Goal: Task Accomplishment & Management: Manage account settings

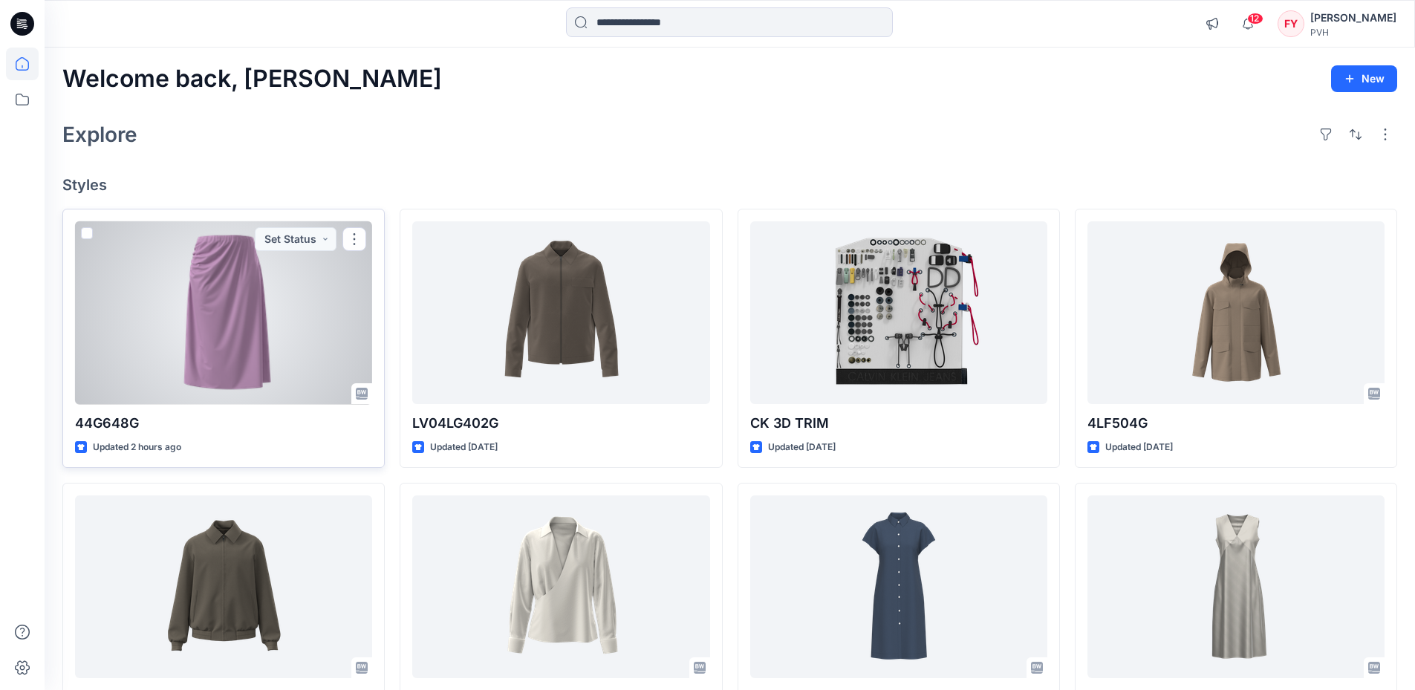
click at [184, 298] on div at bounding box center [223, 312] width 297 height 183
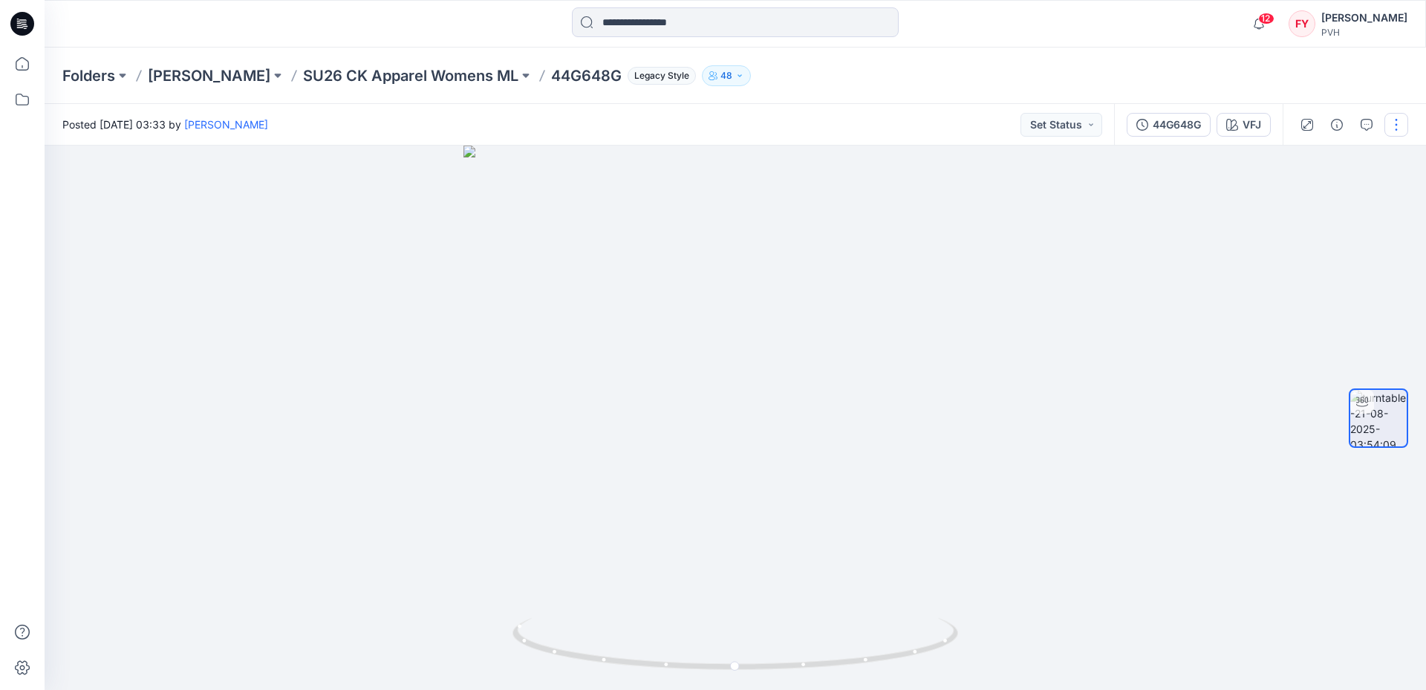
click at [1400, 117] on button "button" at bounding box center [1396, 125] width 24 height 24
click at [1352, 159] on button "Edit" at bounding box center [1334, 159] width 137 height 27
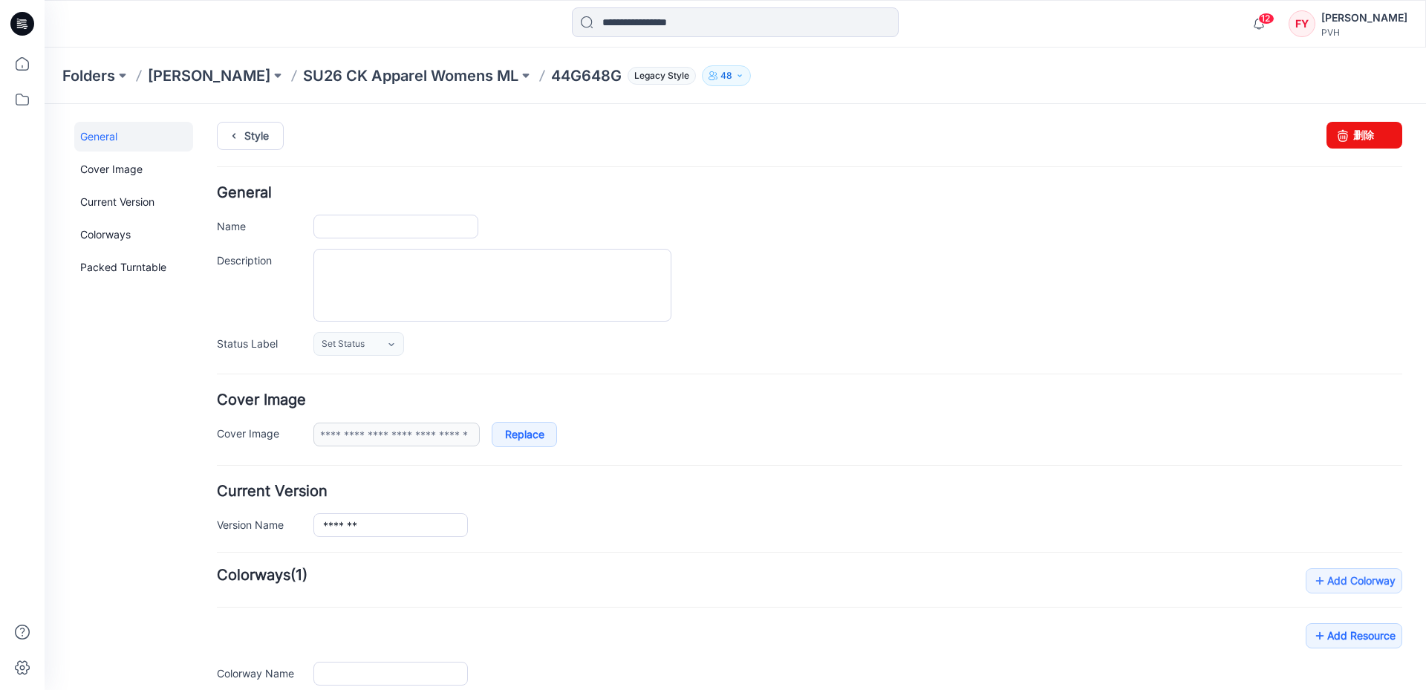
type input "*******"
type input "***"
type input "**********"
click at [958, 402] on h4 "Cover Image" at bounding box center [809, 400] width 1185 height 14
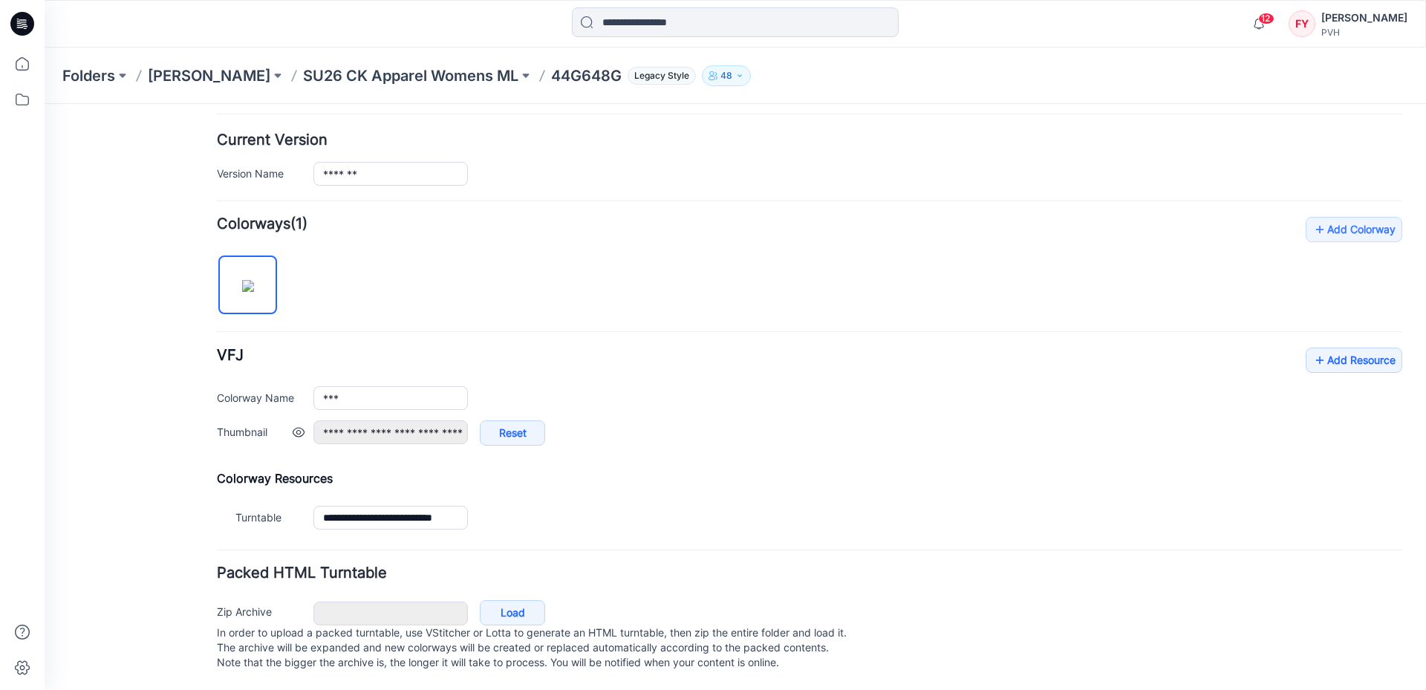
click at [985, 420] on div "**********" at bounding box center [857, 440] width 1089 height 40
click at [1365, 348] on link "Add Resource" at bounding box center [1354, 360] width 97 height 25
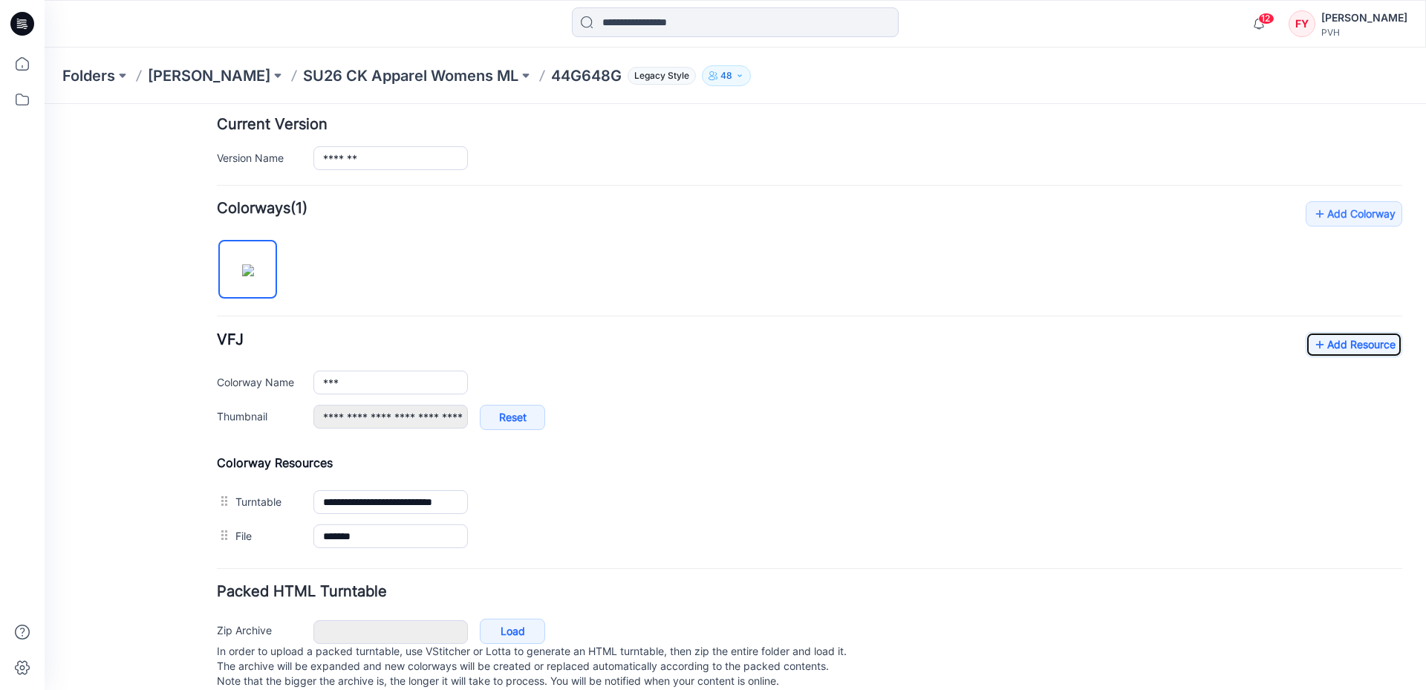
scroll to position [401, 0]
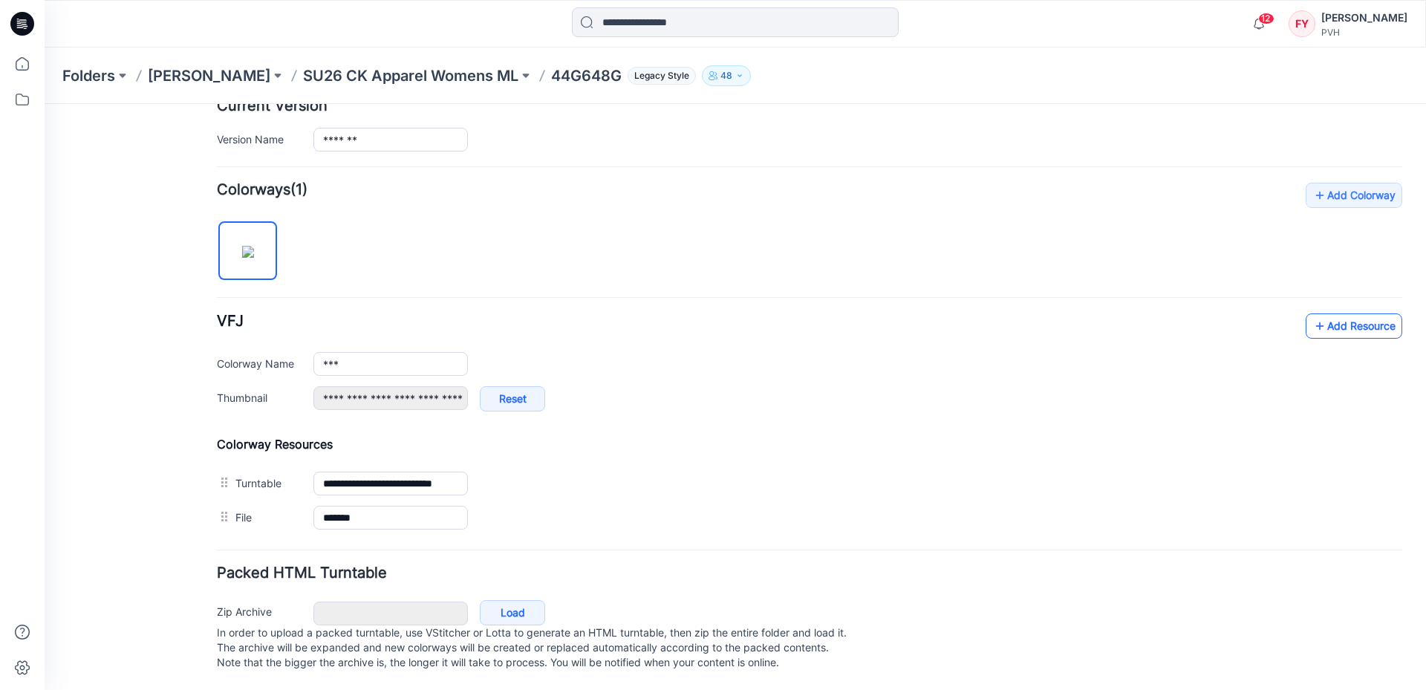
click at [1358, 313] on link "Add Resource" at bounding box center [1354, 325] width 97 height 25
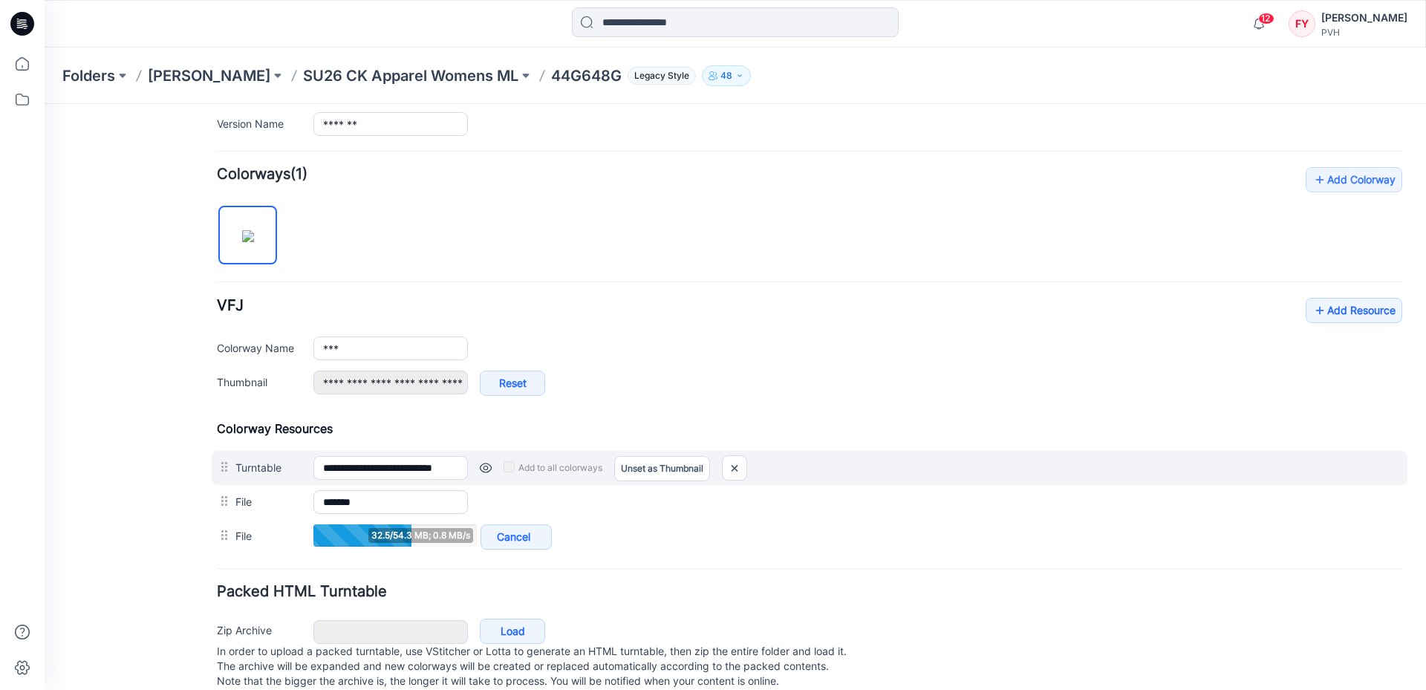
click at [948, 472] on div "Add to all colorways Set as Thumbnail Unset as Thumbnail" at bounding box center [935, 468] width 934 height 24
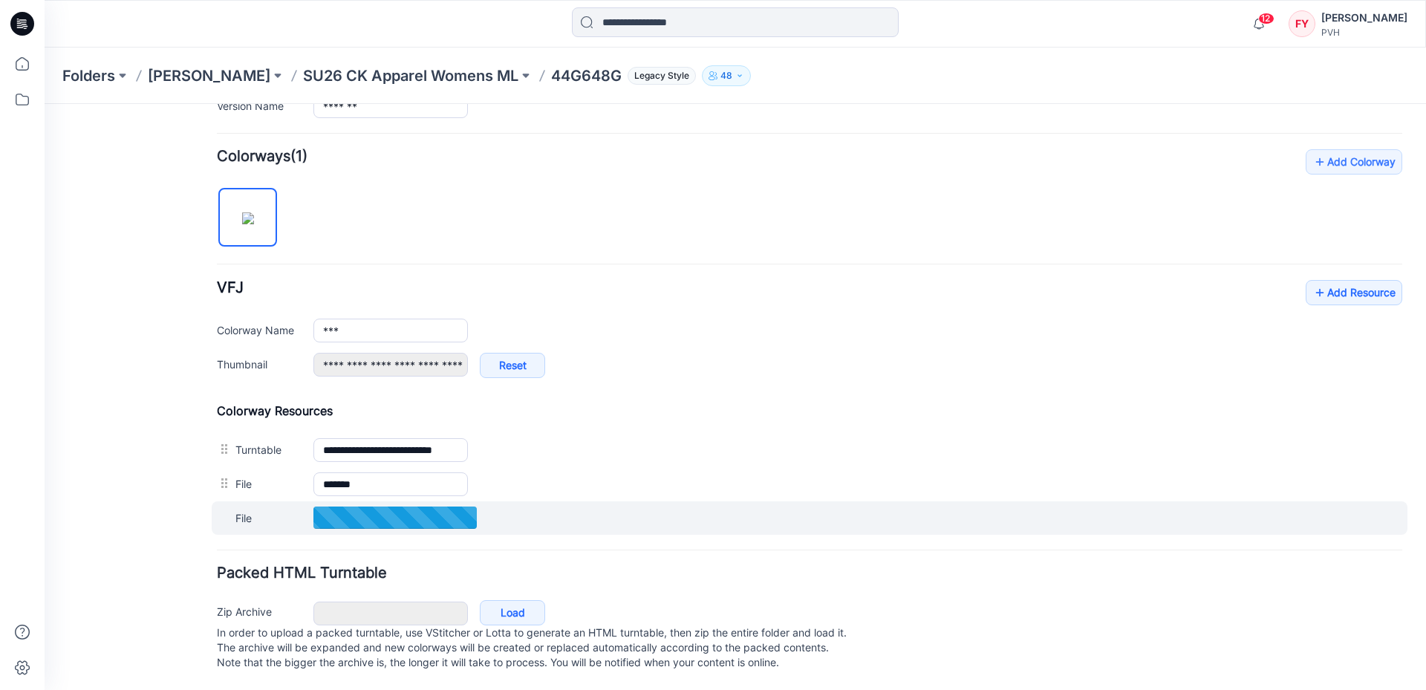
scroll to position [435, 0]
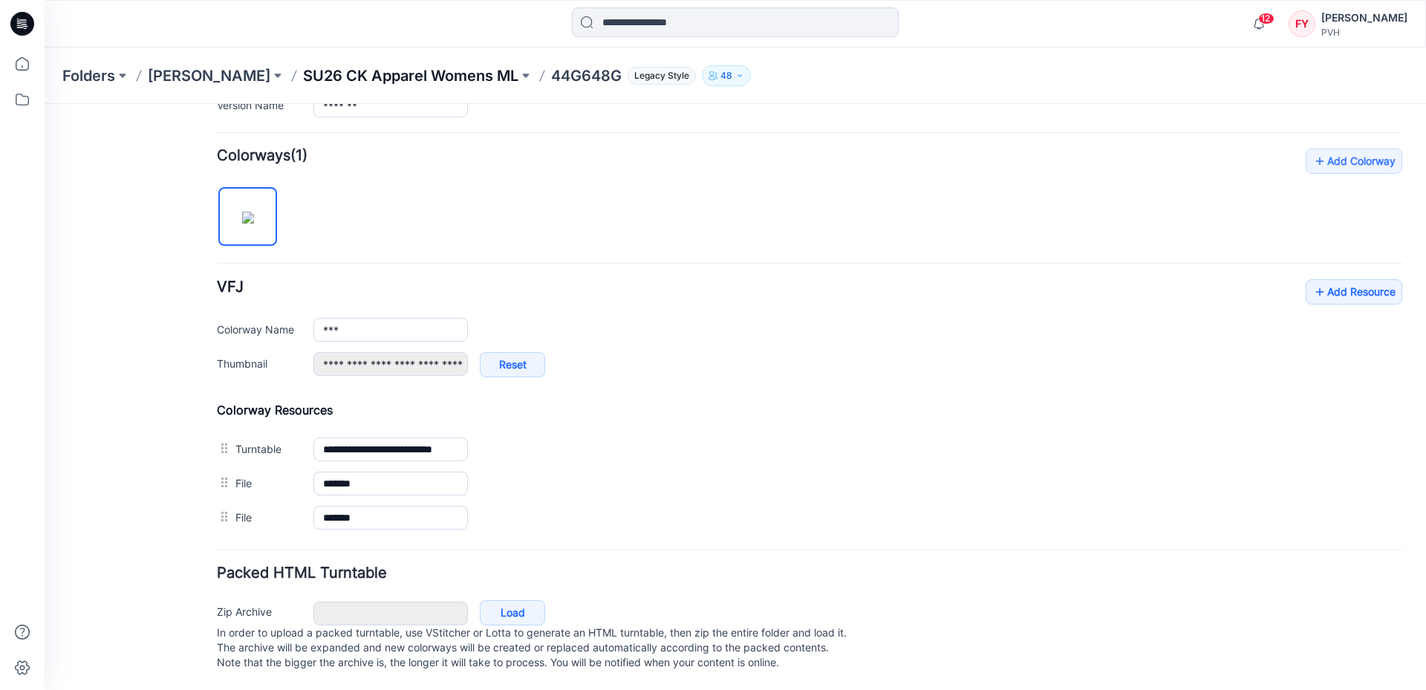
click at [401, 81] on p "SU26 CK Apparel Womens ML" at bounding box center [410, 75] width 215 height 21
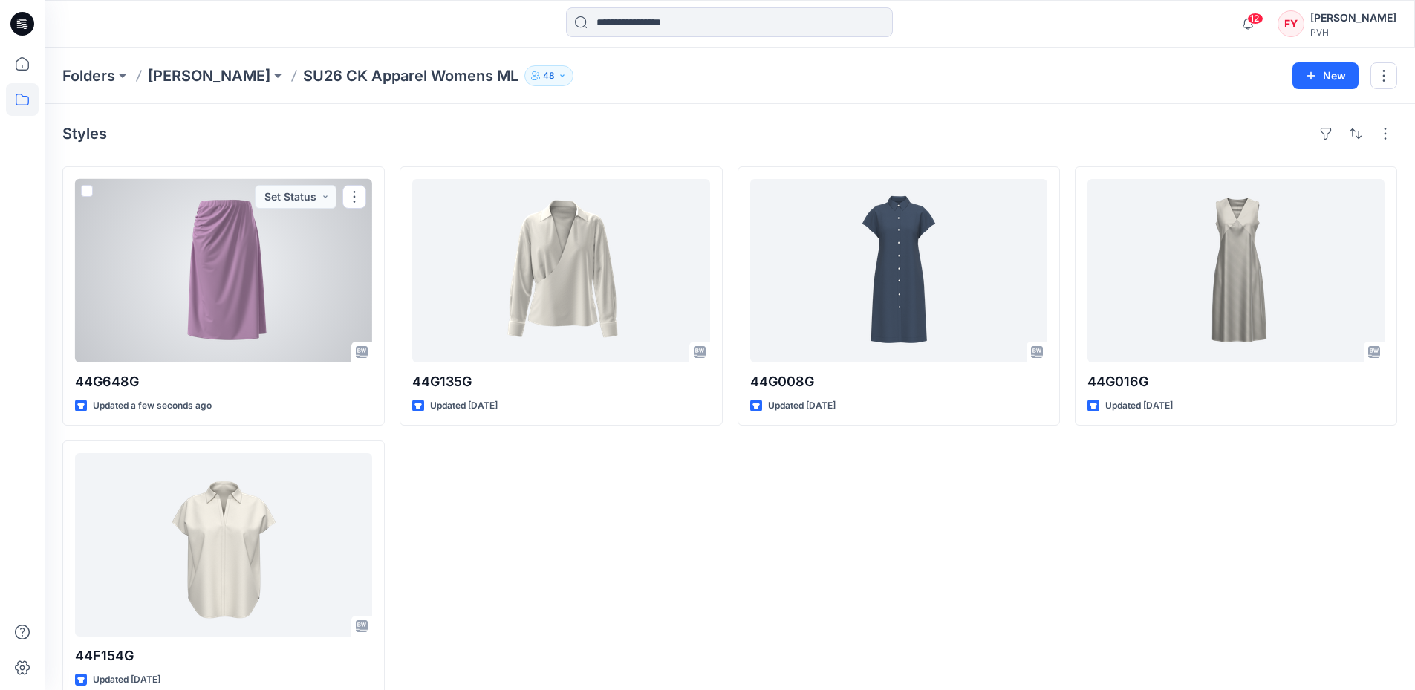
click at [287, 272] on div at bounding box center [223, 270] width 297 height 183
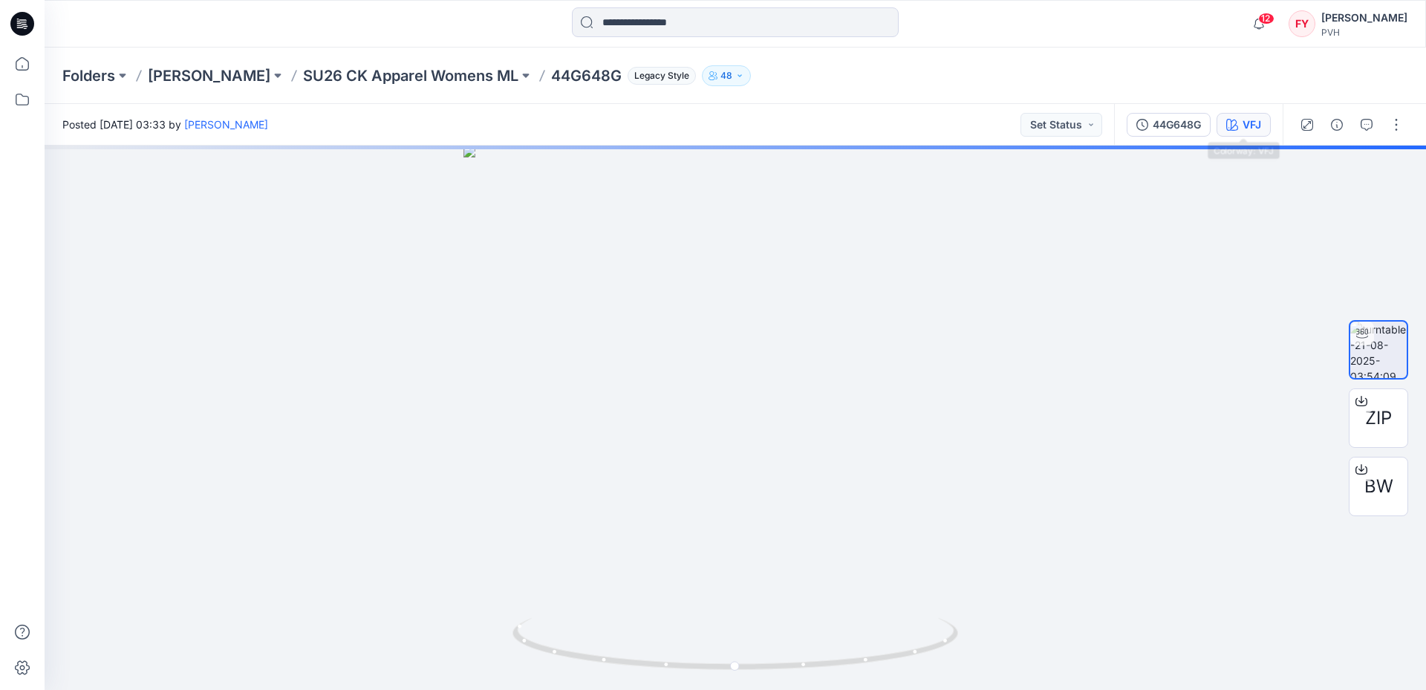
click at [1265, 126] on button "VFJ" at bounding box center [1244, 125] width 54 height 24
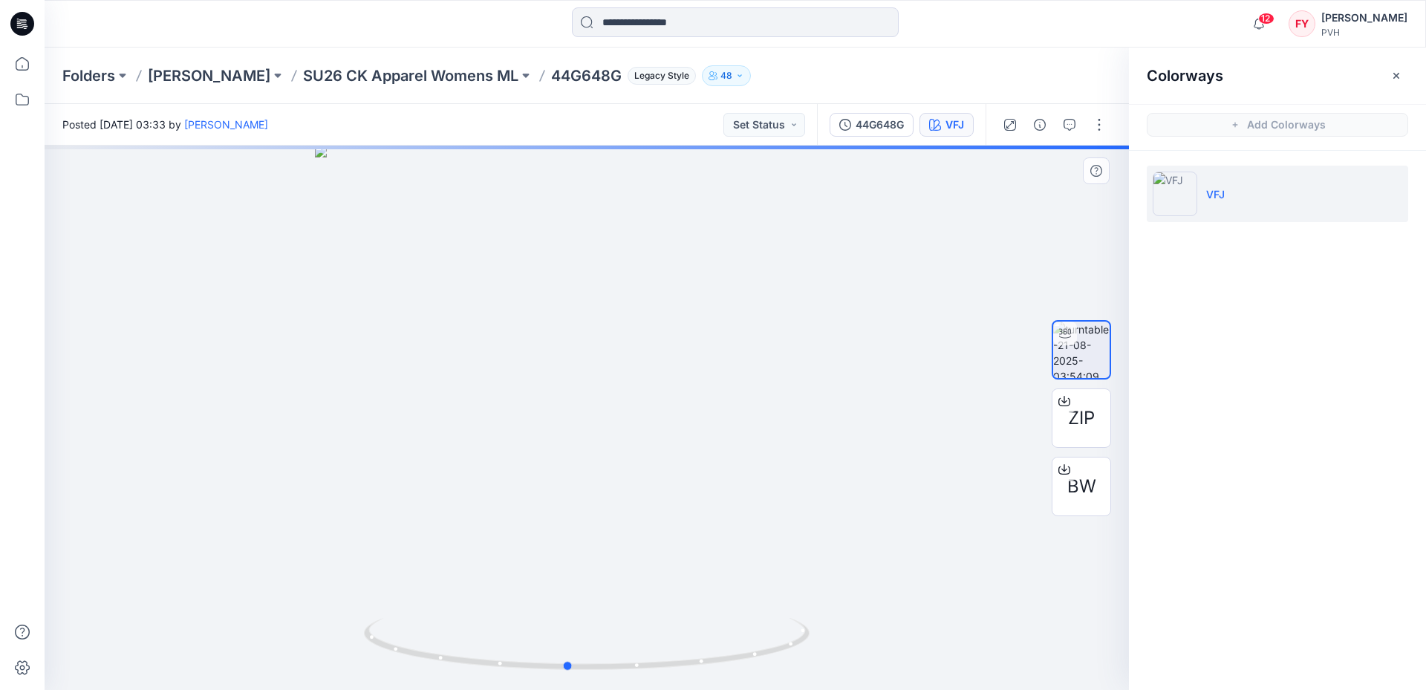
drag, startPoint x: 668, startPoint y: 547, endPoint x: 614, endPoint y: 547, distance: 54.2
click at [614, 547] on div at bounding box center [587, 418] width 1084 height 544
drag, startPoint x: 561, startPoint y: 563, endPoint x: 541, endPoint y: 563, distance: 19.3
click at [541, 563] on div at bounding box center [587, 418] width 1084 height 544
drag, startPoint x: 565, startPoint y: 565, endPoint x: 668, endPoint y: 552, distance: 103.4
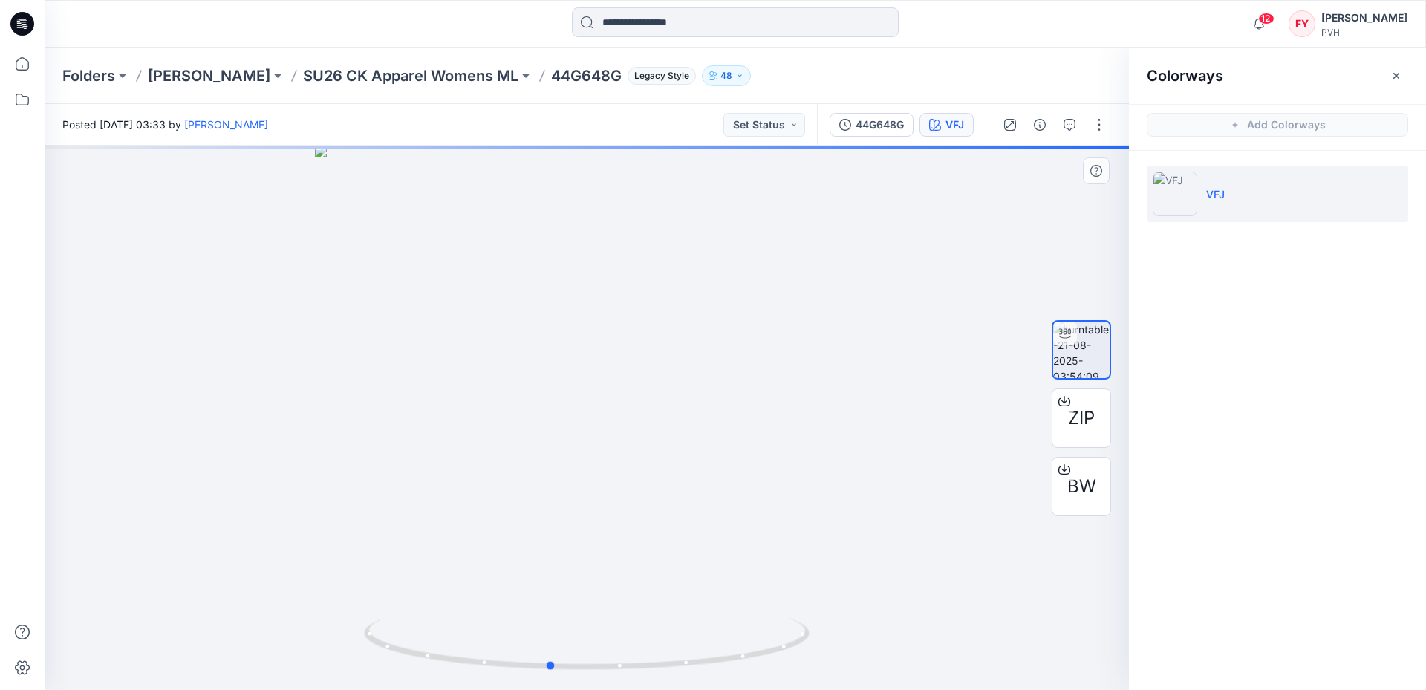
click at [667, 553] on div at bounding box center [587, 418] width 1084 height 544
drag, startPoint x: 628, startPoint y: 421, endPoint x: 668, endPoint y: 428, distance: 40.7
click at [668, 428] on div at bounding box center [587, 418] width 1084 height 544
click at [1386, 75] on button "button" at bounding box center [1396, 76] width 24 height 24
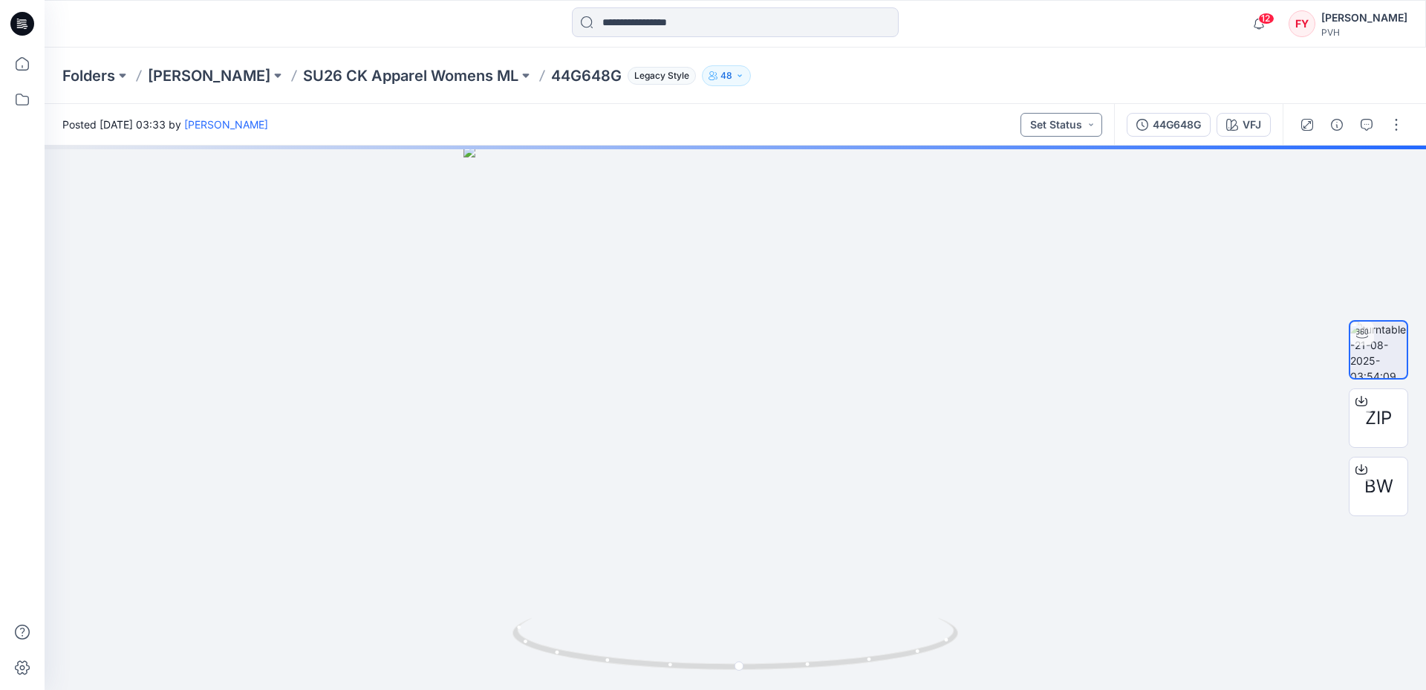
click at [1052, 131] on button "Set Status" at bounding box center [1062, 125] width 82 height 24
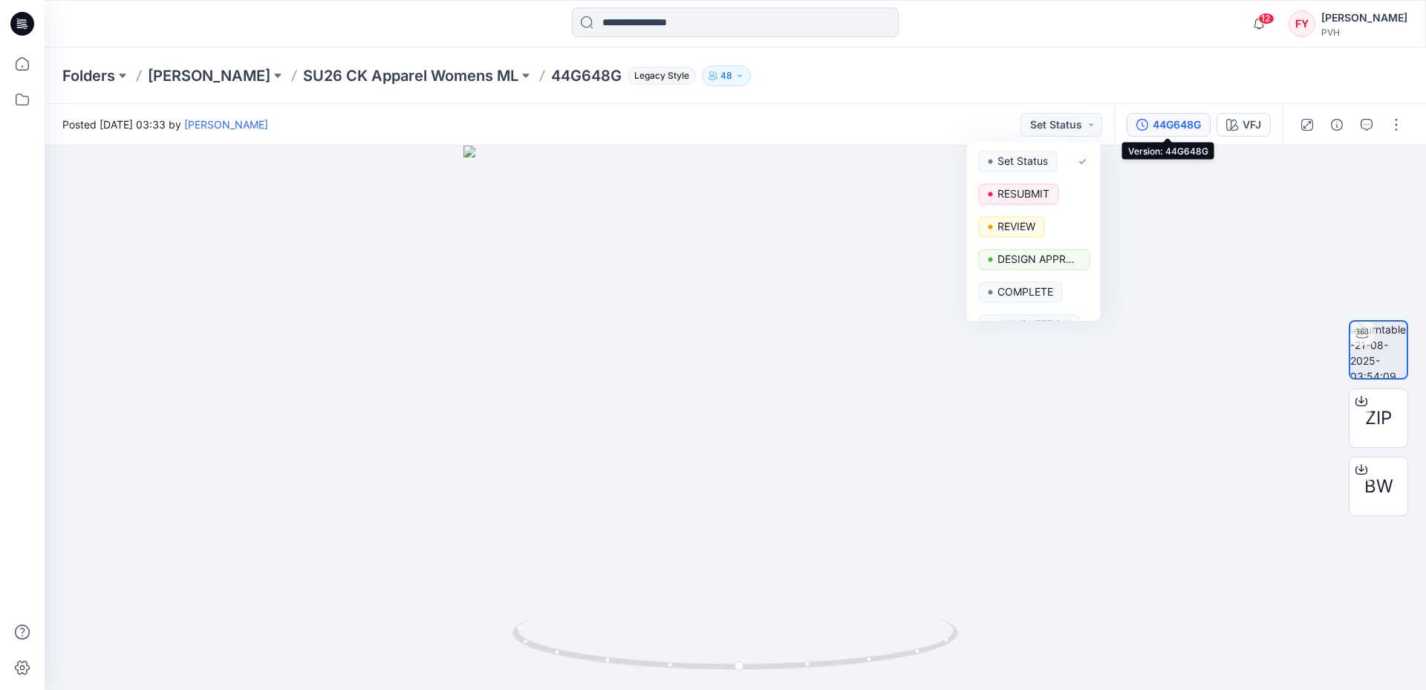
click at [1133, 127] on button "44G648G" at bounding box center [1169, 125] width 84 height 24
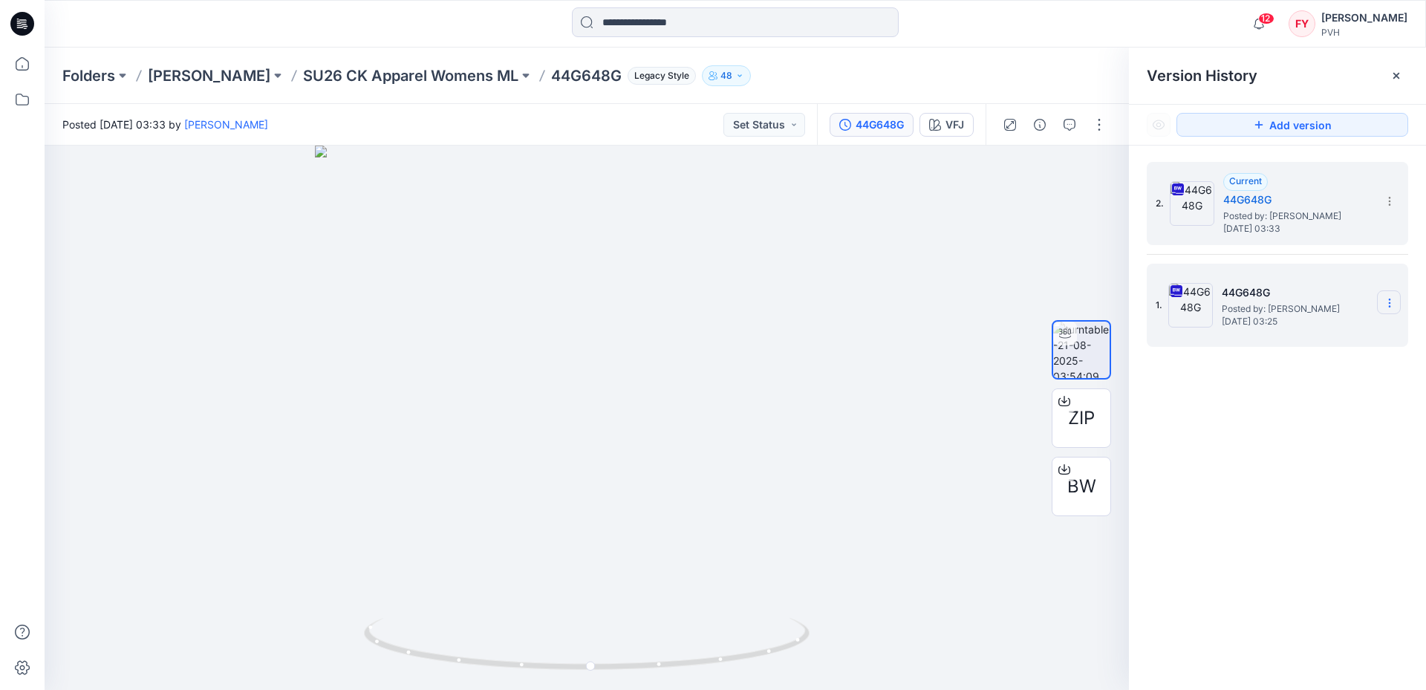
click at [1390, 299] on icon at bounding box center [1389, 299] width 1 height 1
click at [1345, 459] on div "Delete Version" at bounding box center [1310, 458] width 172 height 30
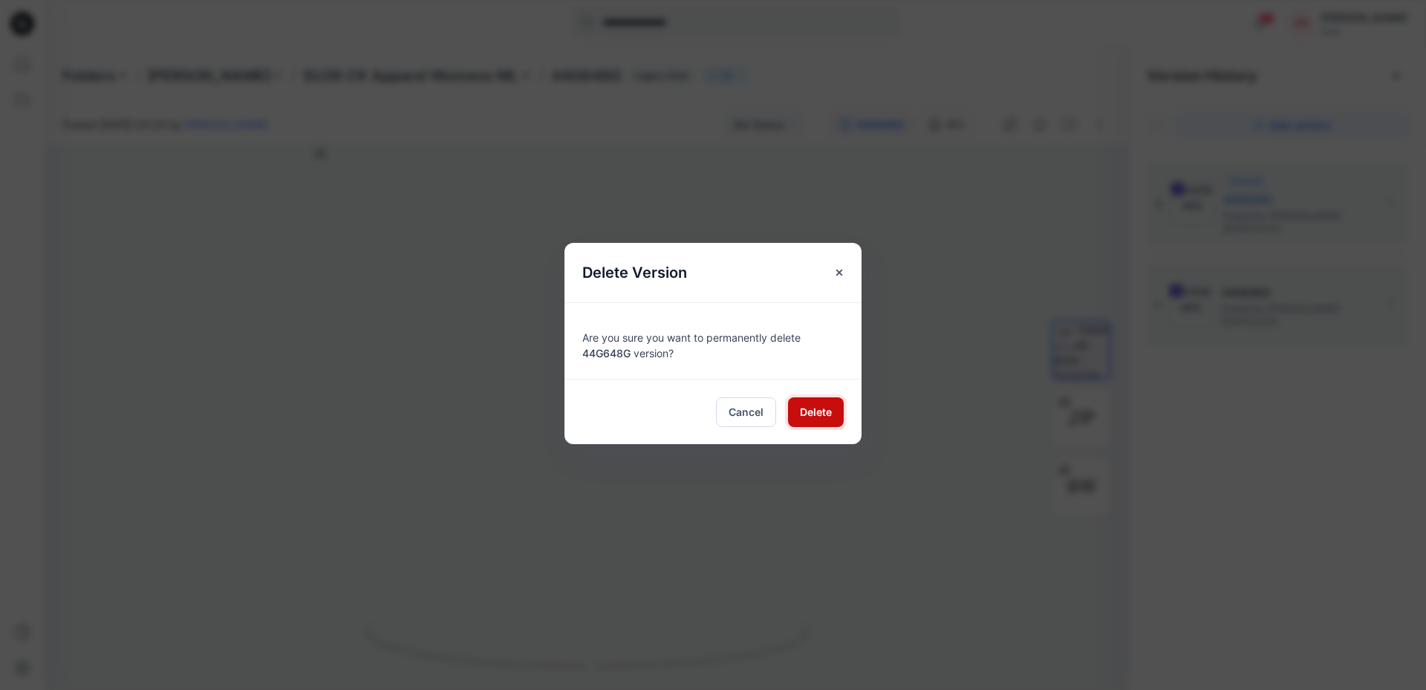
click at [828, 416] on span "Delete" at bounding box center [816, 412] width 32 height 16
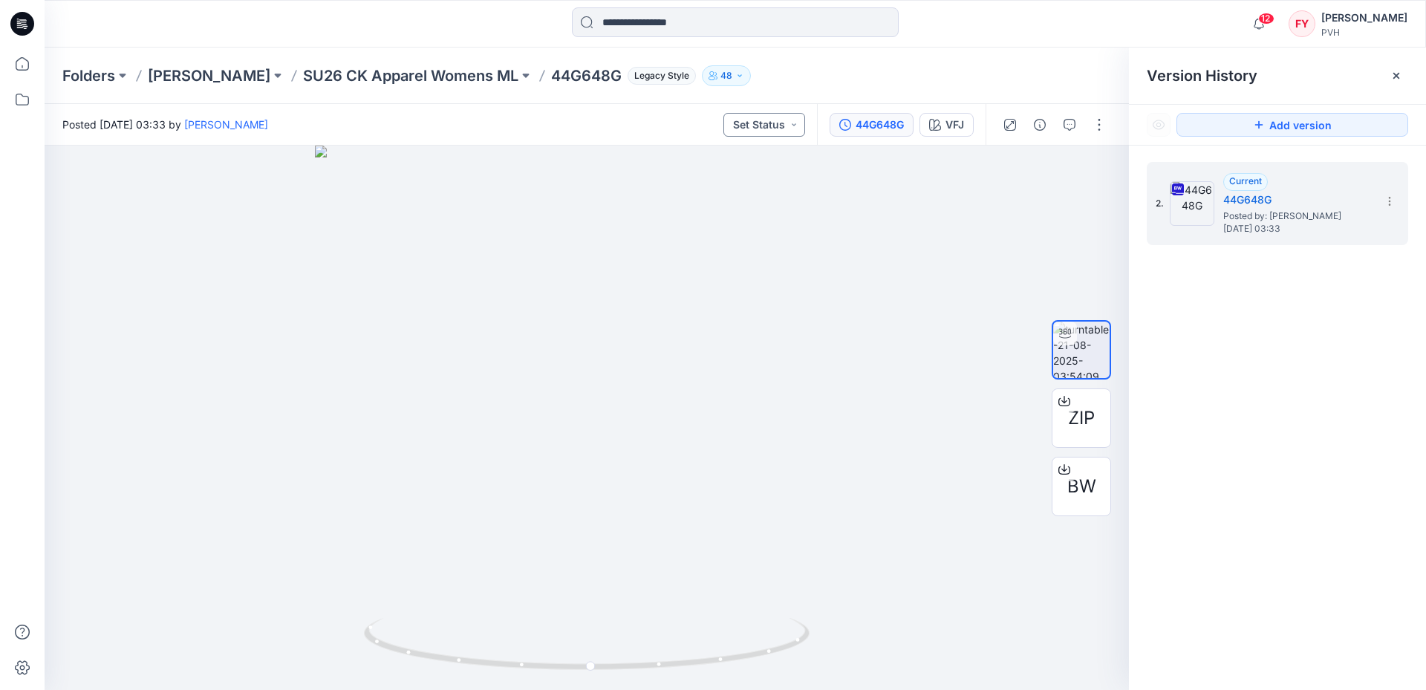
click at [752, 126] on button "Set Status" at bounding box center [764, 125] width 82 height 24
click at [833, 74] on div "Folders [PERSON_NAME] SU26 CK Apparel Womens ML 44G648G Legacy Style 48" at bounding box center [677, 75] width 1230 height 21
click at [935, 58] on div "Folders [PERSON_NAME] SU26 CK Apparel Womens ML 44G648G Legacy Style 48" at bounding box center [736, 76] width 1382 height 56
click at [1396, 74] on icon at bounding box center [1396, 76] width 12 height 12
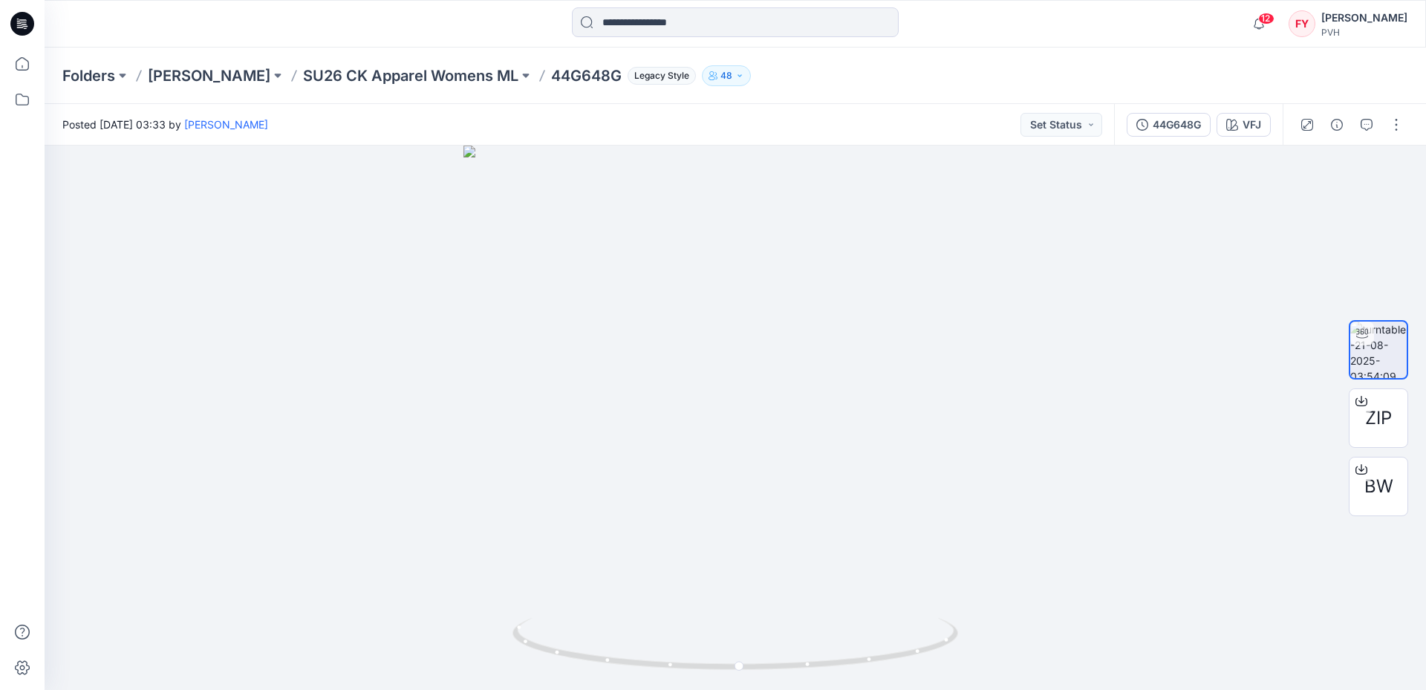
click at [1026, 72] on div "Folders [PERSON_NAME] SU26 CK Apparel Womens ML 44G648G Legacy Style 48" at bounding box center [677, 75] width 1230 height 21
